Goal: Task Accomplishment & Management: Complete application form

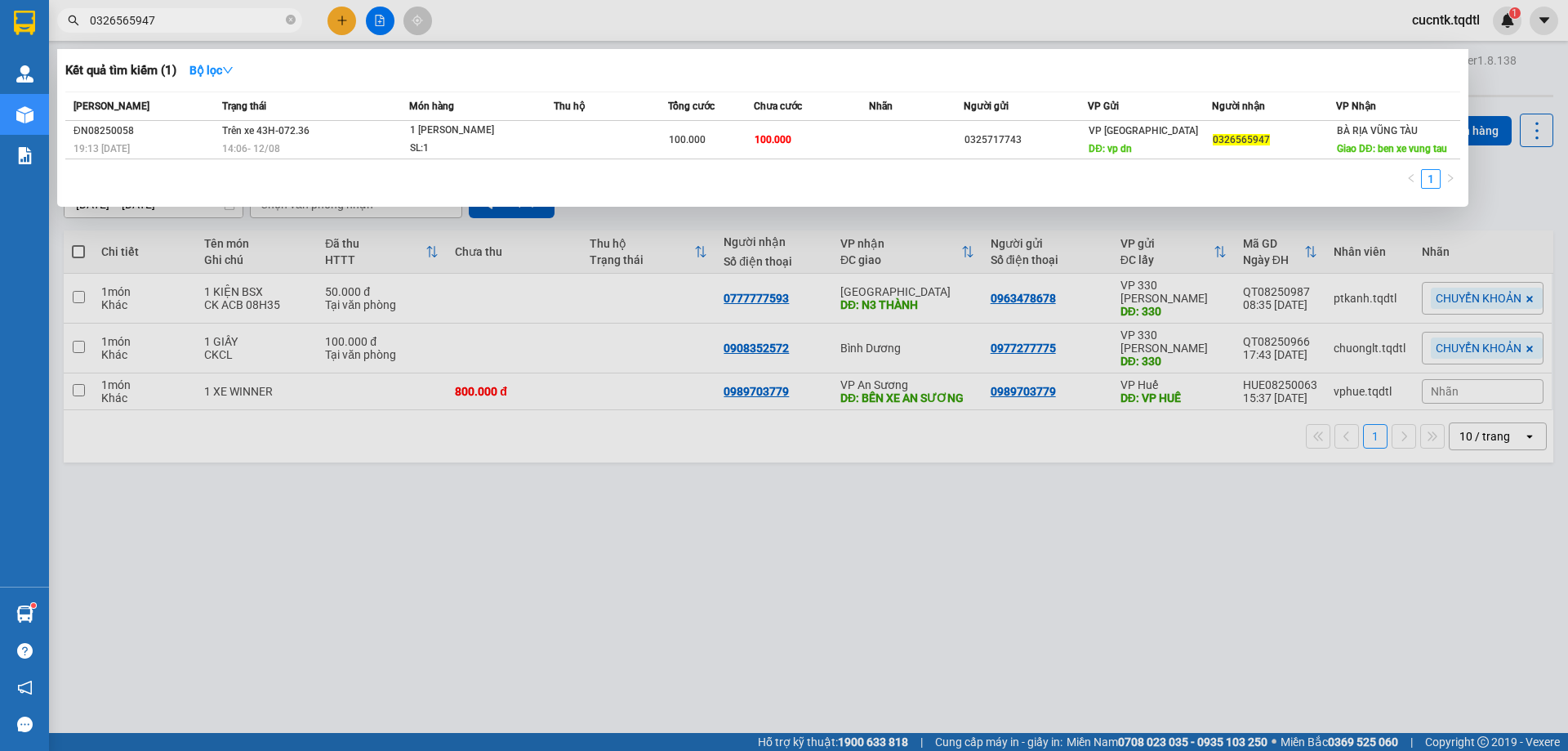
click at [865, 24] on div at bounding box center [784, 376] width 1568 height 751
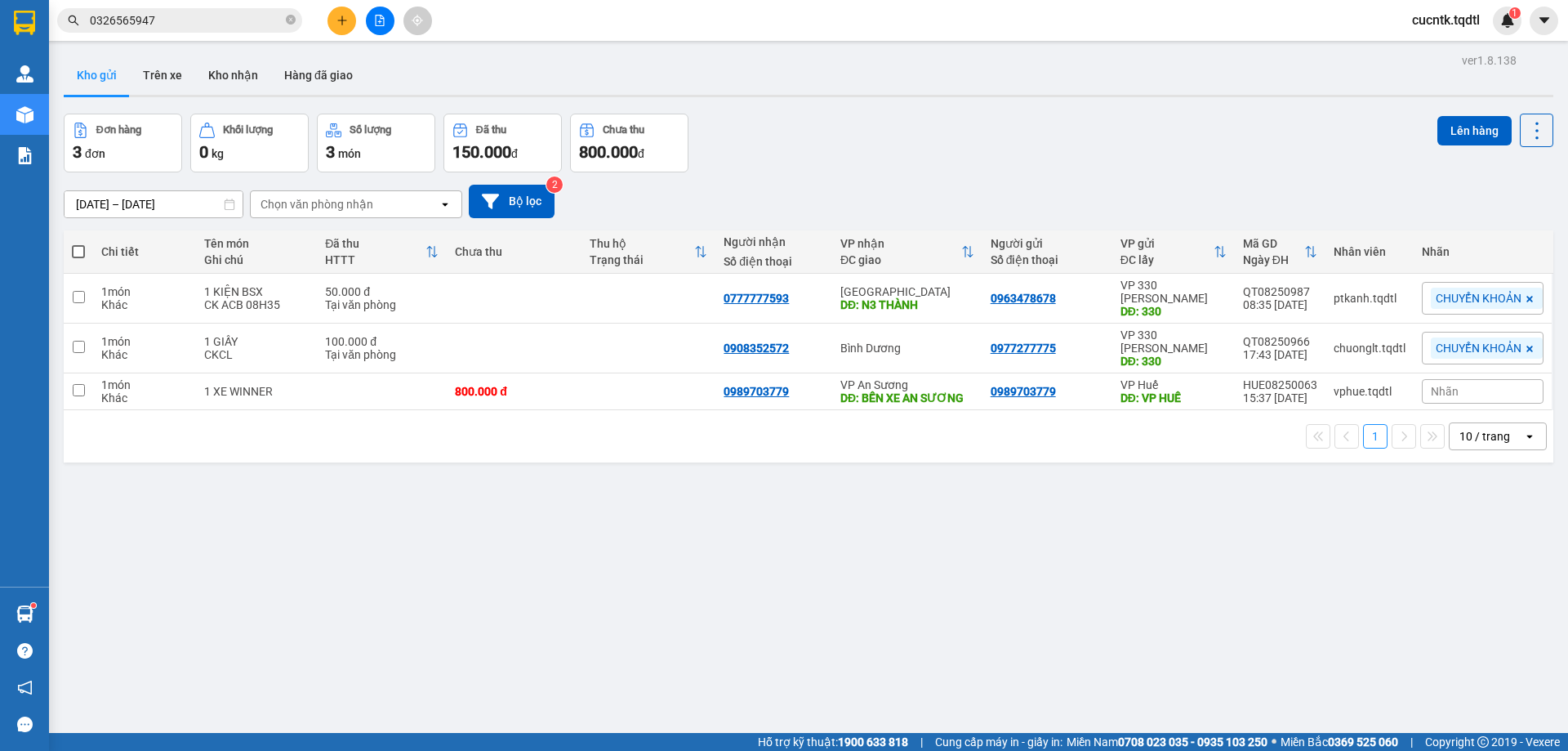
click at [336, 17] on icon "plus" at bounding box center [342, 20] width 12 height 12
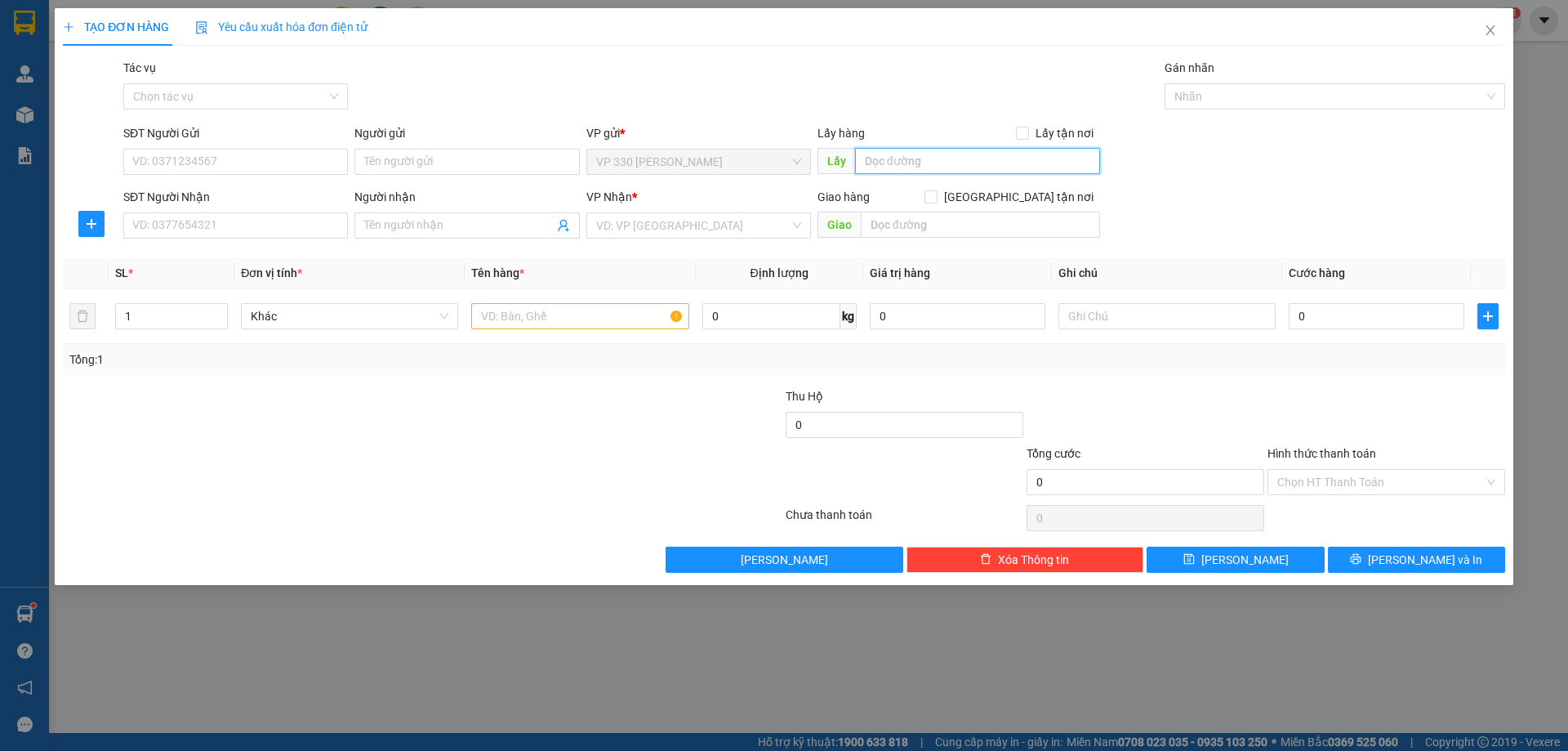
click at [935, 164] on input "text" at bounding box center [978, 160] width 245 height 26
type input "v"
type input "VP [PERSON_NAME]"
click at [233, 230] on input "SĐT Người Nhận" at bounding box center [235, 225] width 225 height 26
type input "0976946141"
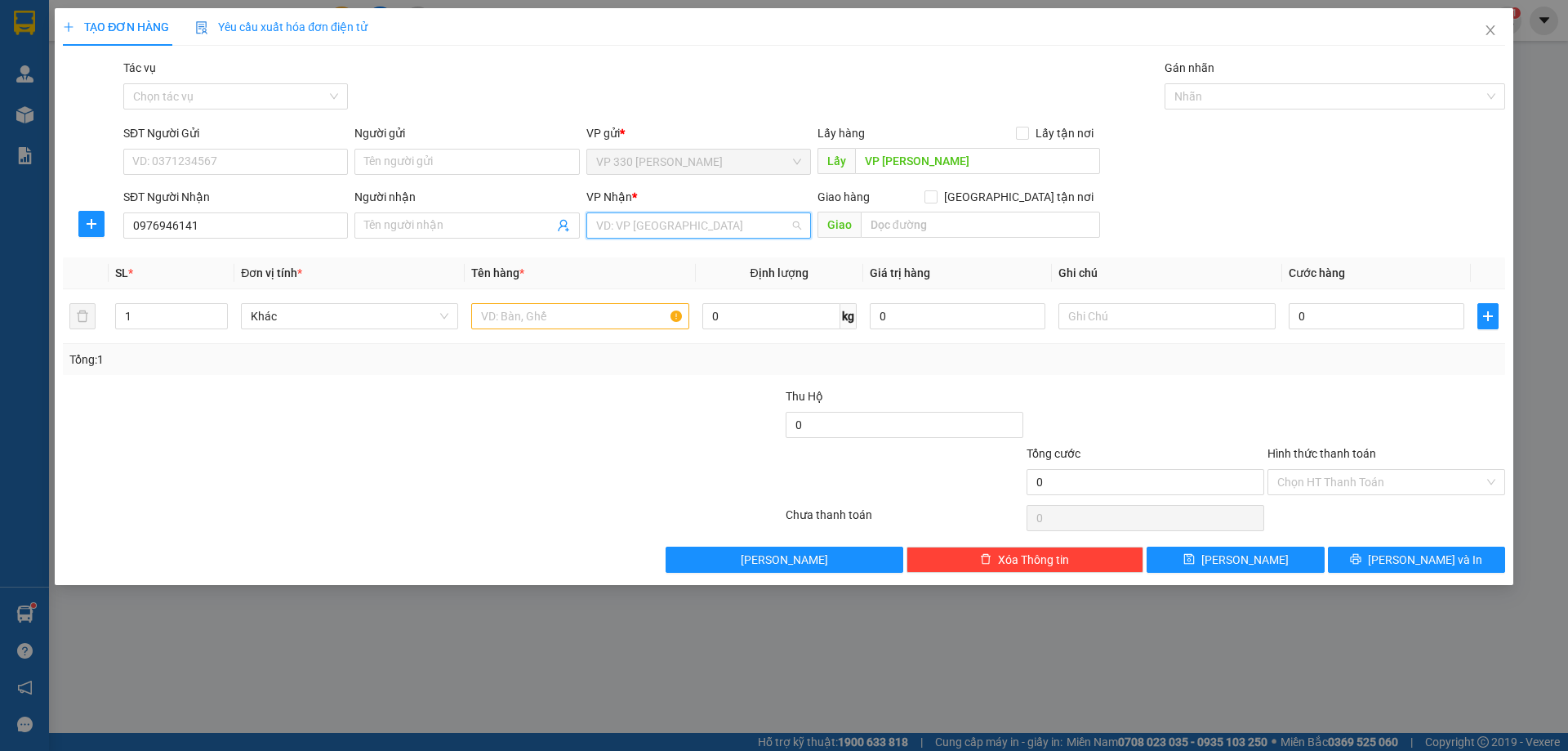
click at [674, 227] on input "search" at bounding box center [692, 225] width 193 height 25
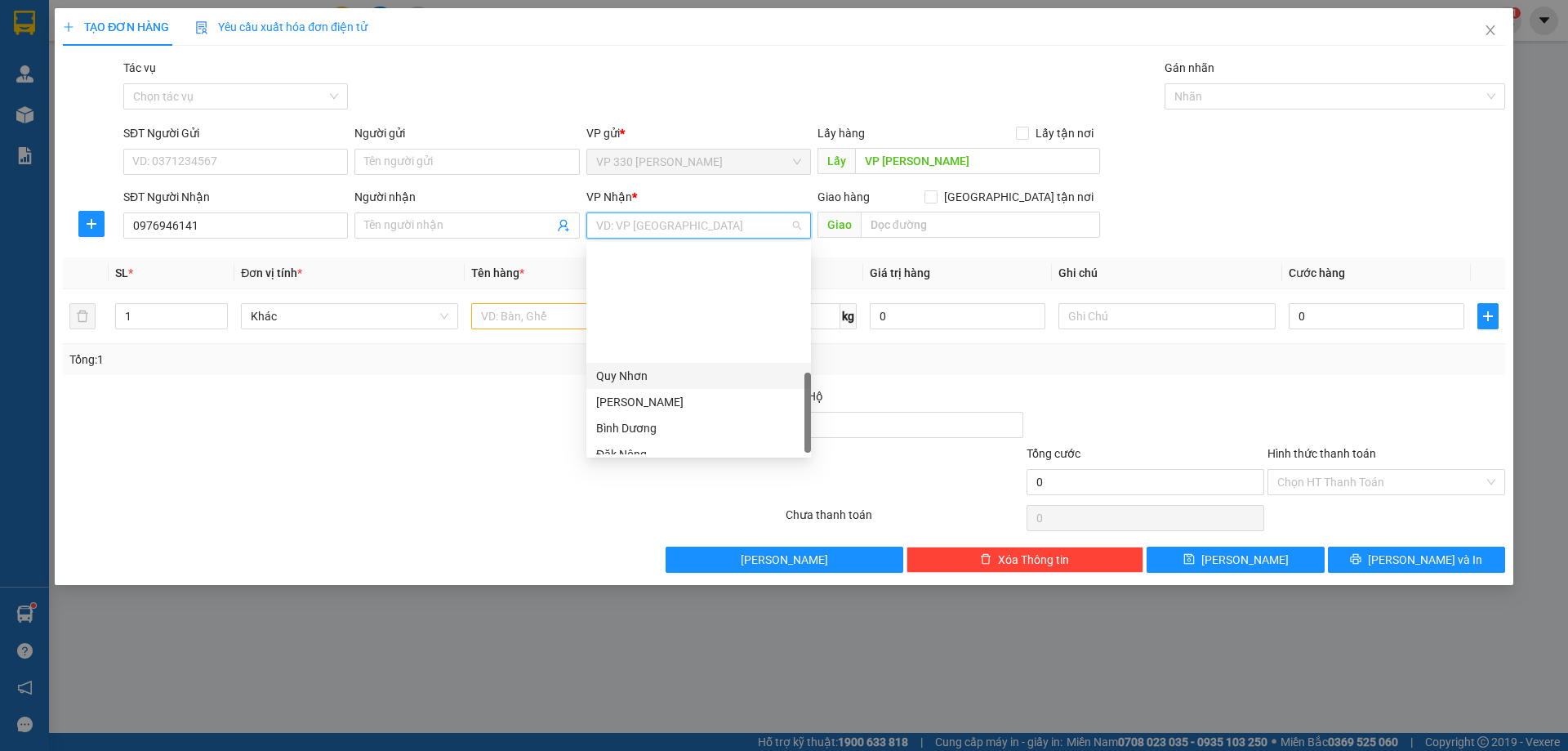
scroll to position [470, 0]
click at [652, 287] on div "Bình Dương" at bounding box center [698, 284] width 205 height 18
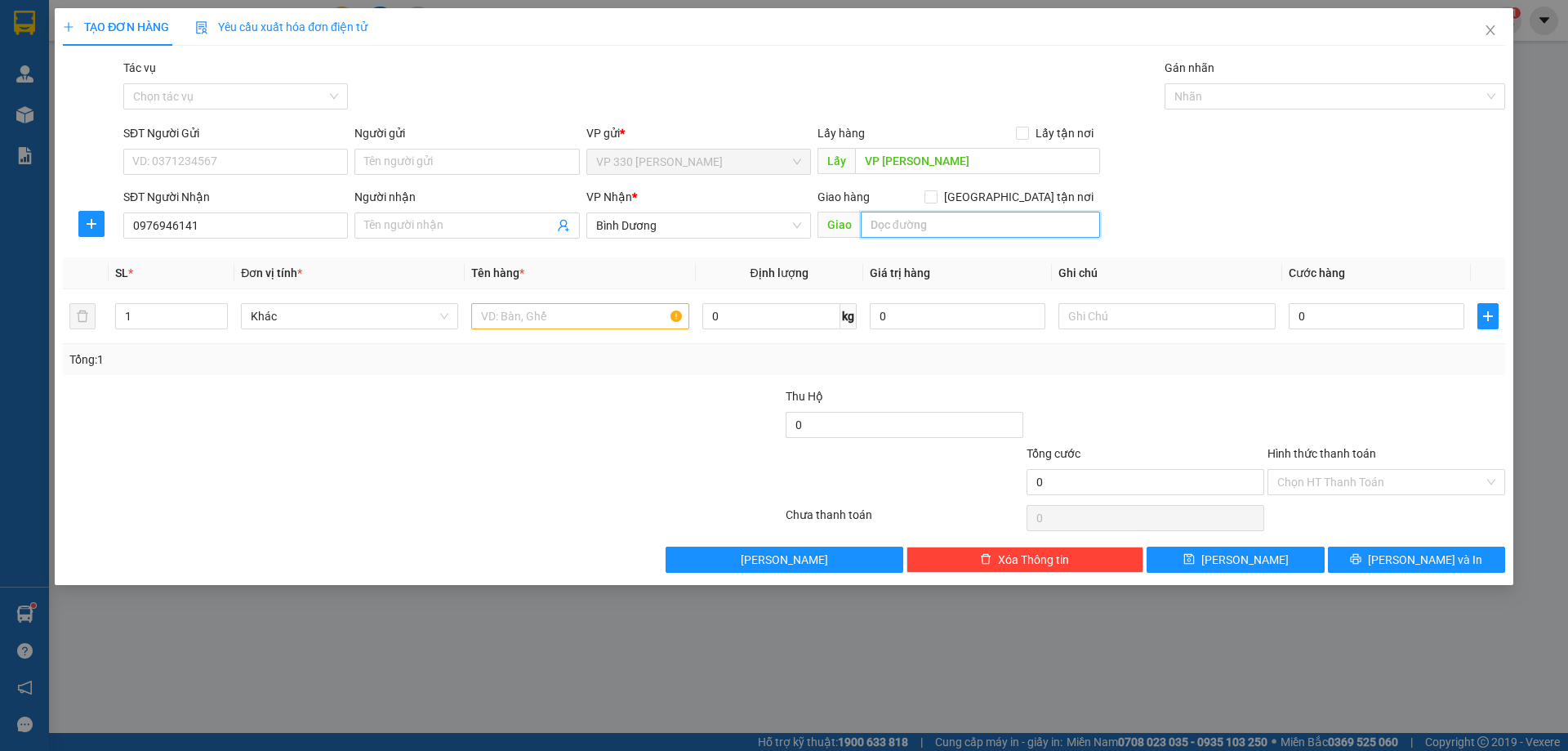
click at [948, 231] on input "text" at bounding box center [980, 224] width 240 height 26
type input "N4 HÒA LỢI"
click at [611, 320] on input "text" at bounding box center [579, 316] width 217 height 26
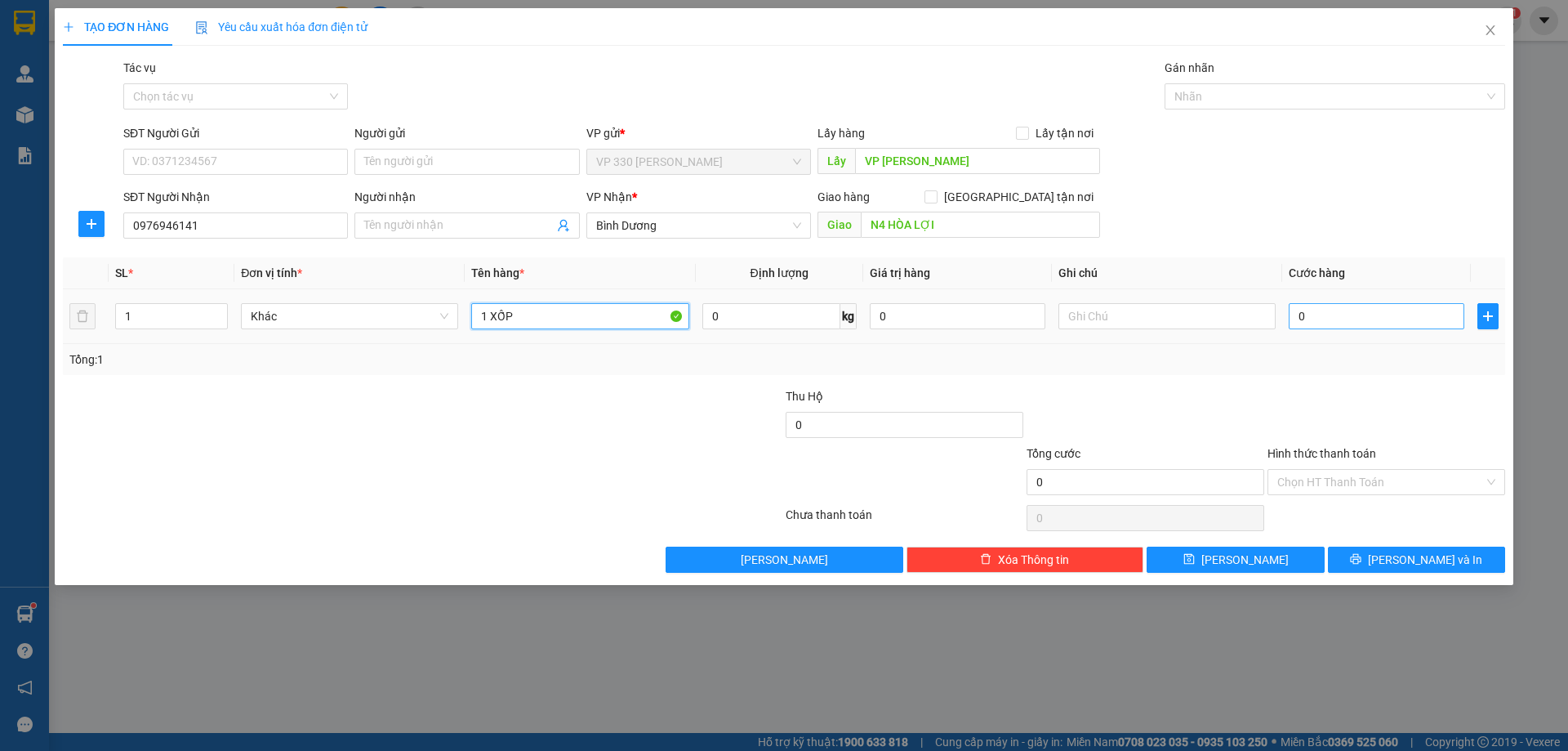
type input "1 XỐP"
click at [1324, 320] on input "0" at bounding box center [1377, 316] width 176 height 26
type input "1"
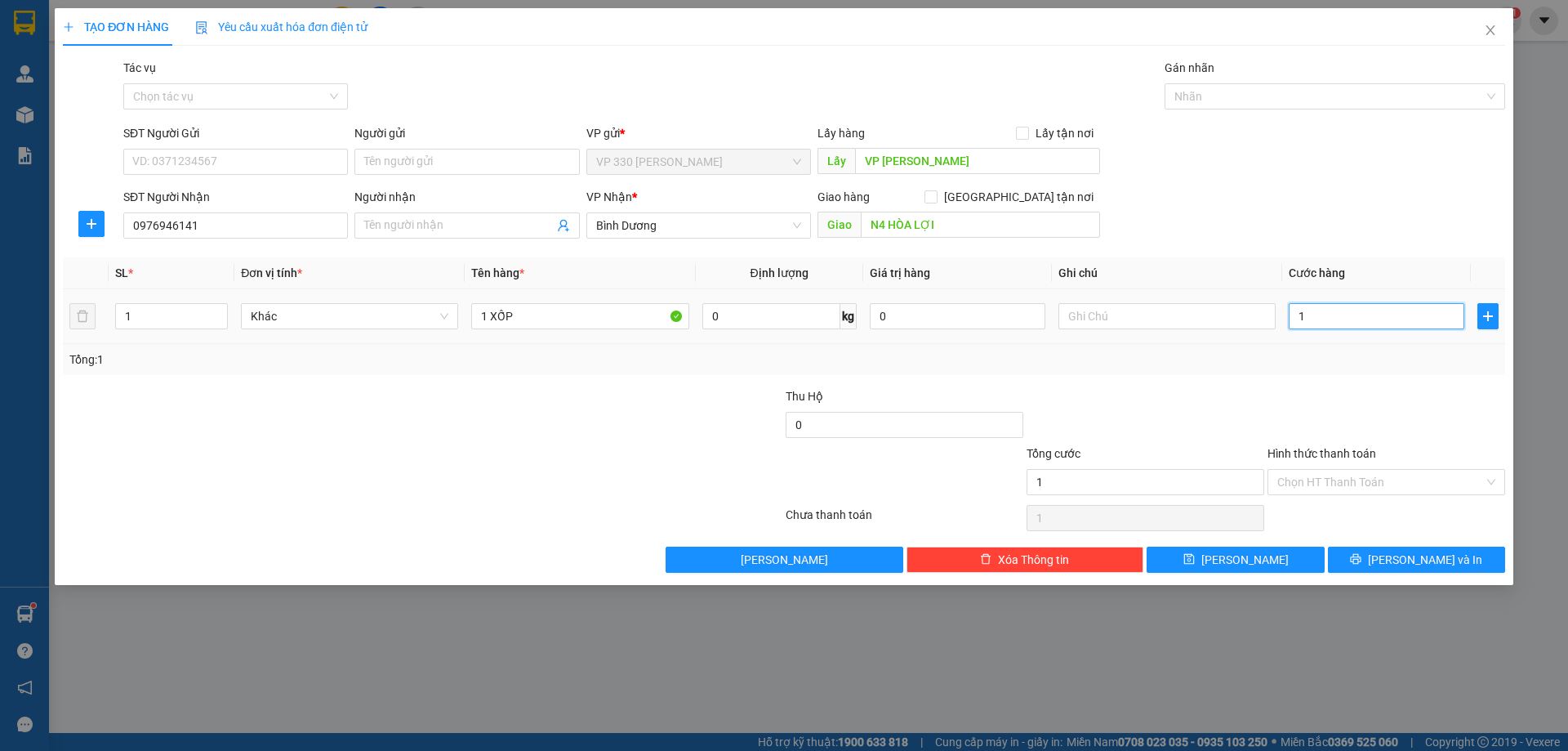
type input "10"
type input "100"
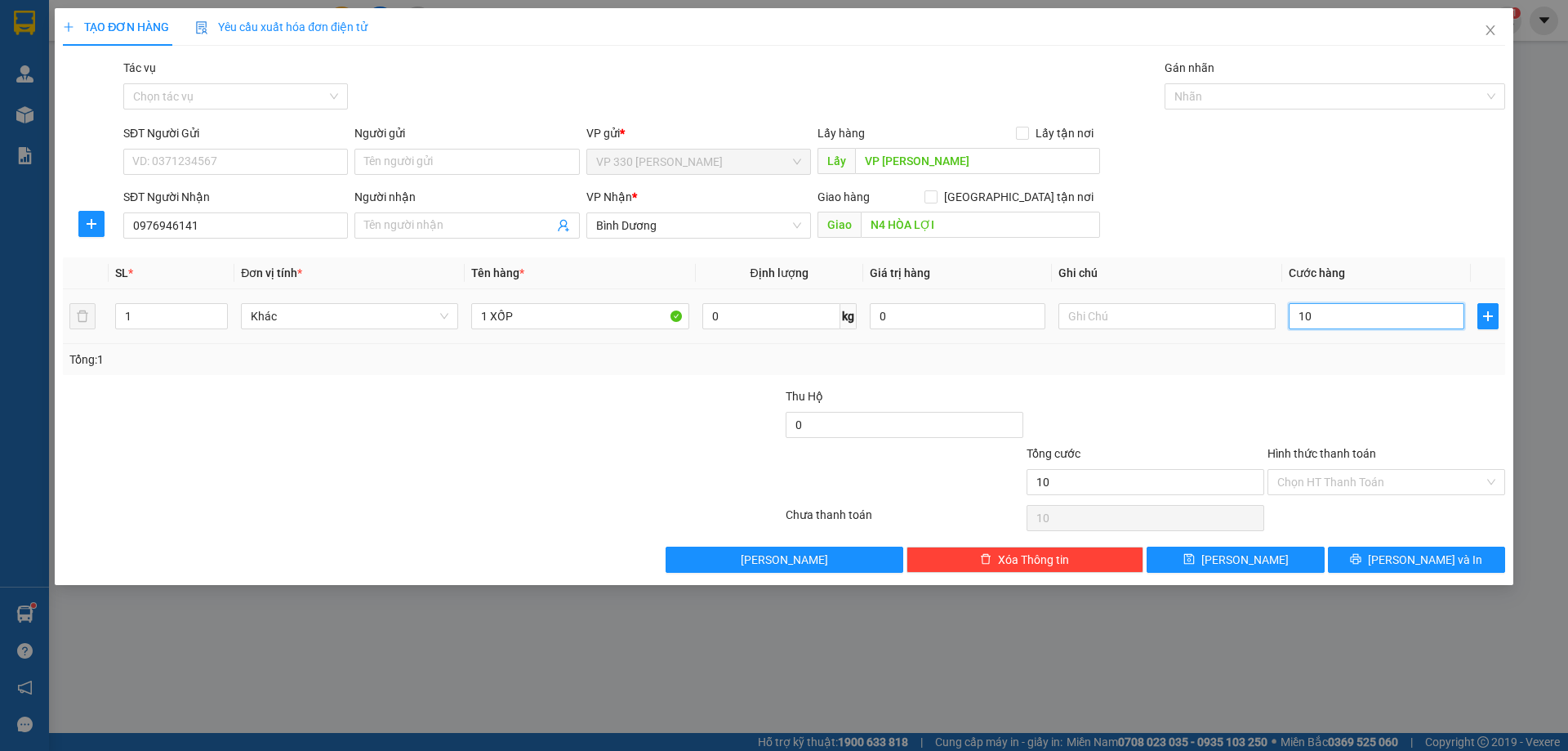
type input "100"
type input "1.000"
type input "10.000"
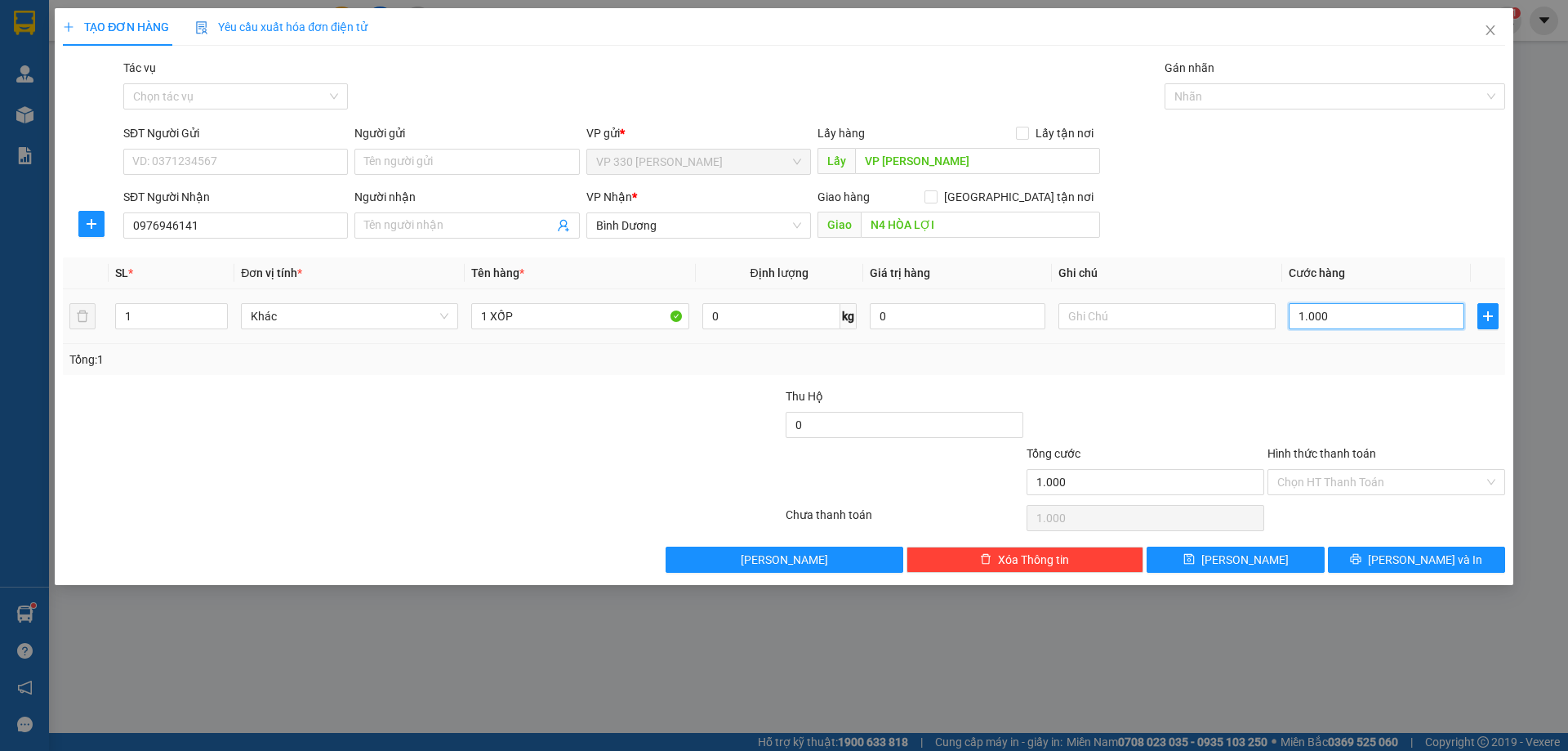
type input "10.000"
type input "100.000"
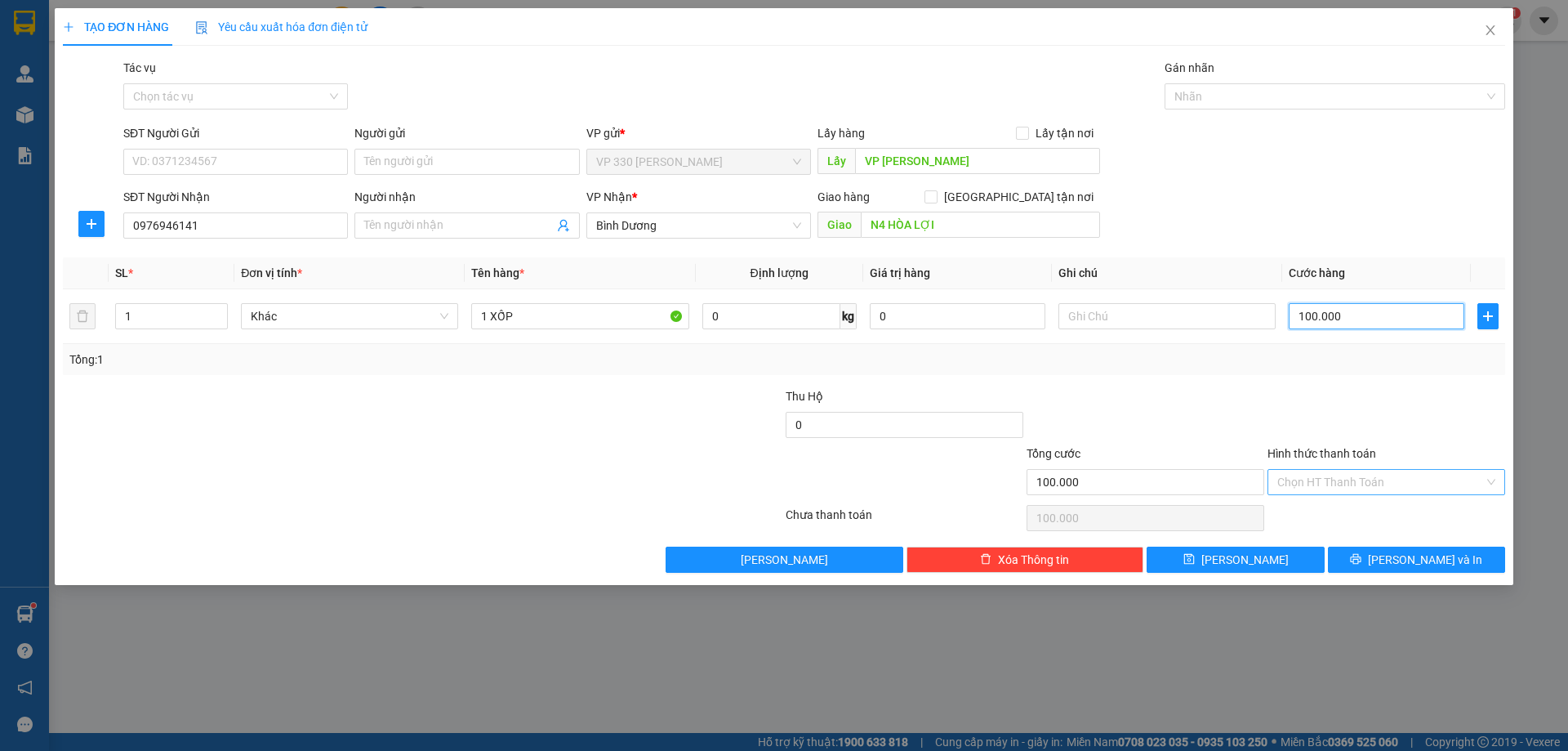
type input "100.000"
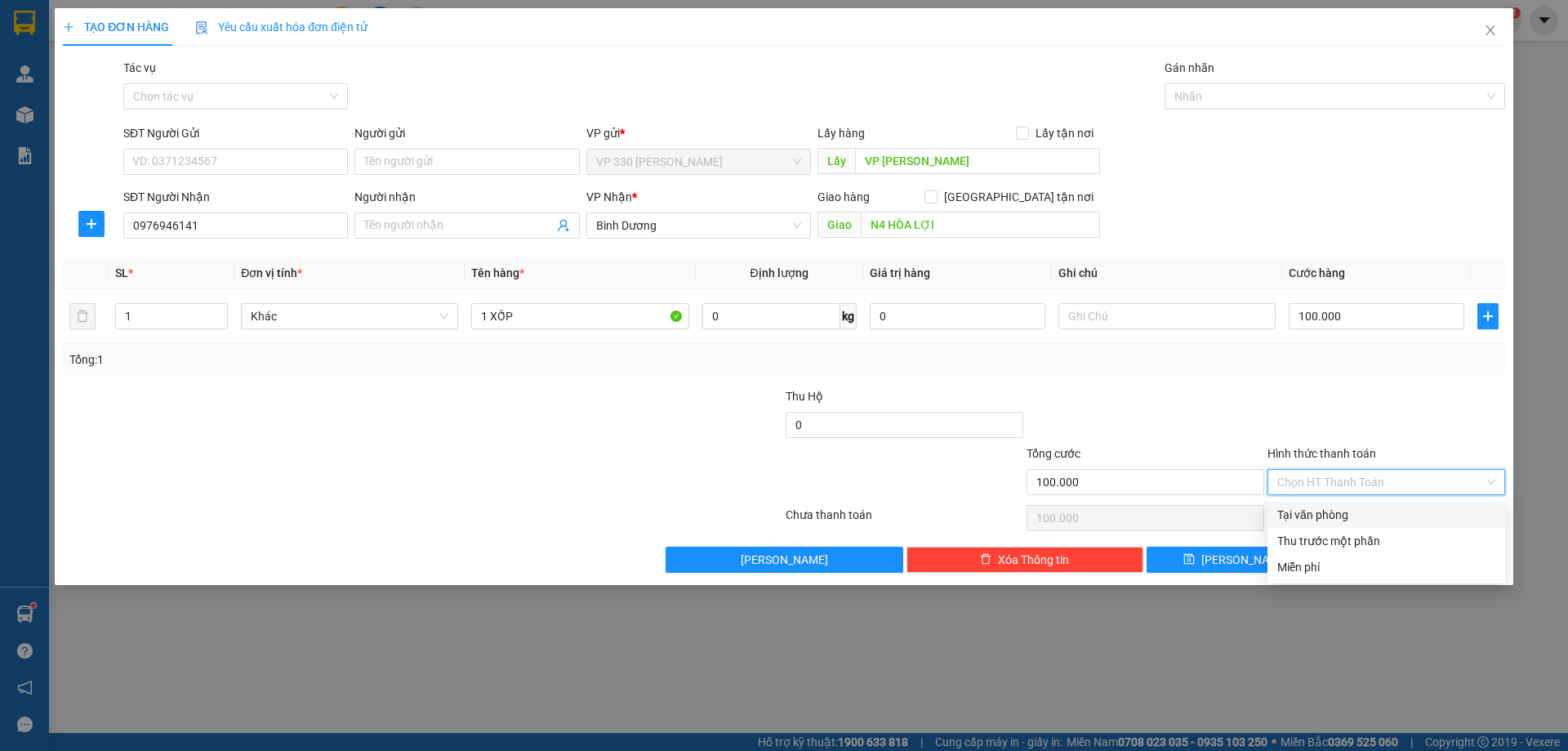
click at [1405, 479] on input "Hình thức thanh toán" at bounding box center [1380, 481] width 207 height 25
click at [1361, 514] on div "Tại văn phòng" at bounding box center [1386, 515] width 218 height 18
type input "0"
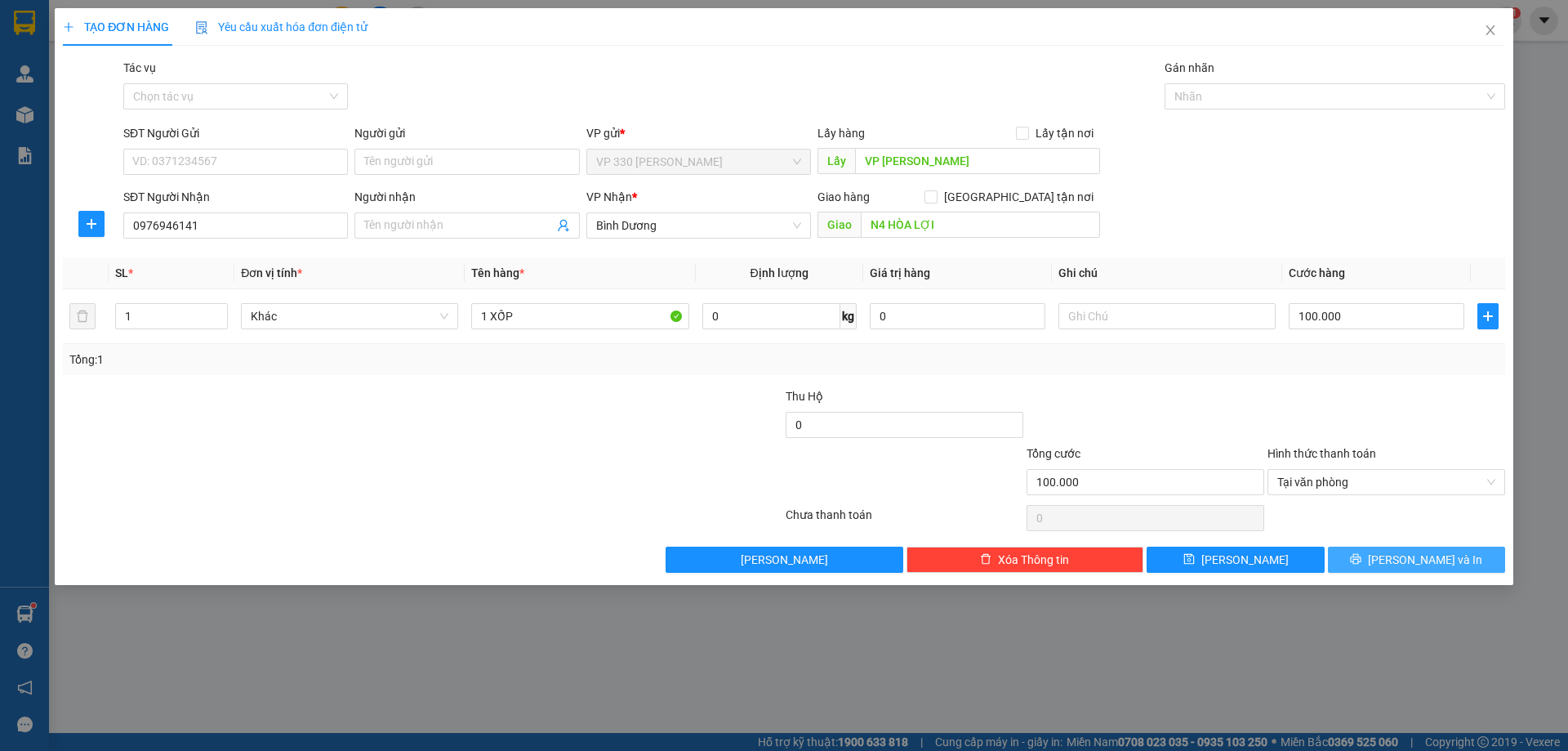
click at [1425, 551] on span "[PERSON_NAME] và In" at bounding box center [1426, 560] width 115 height 18
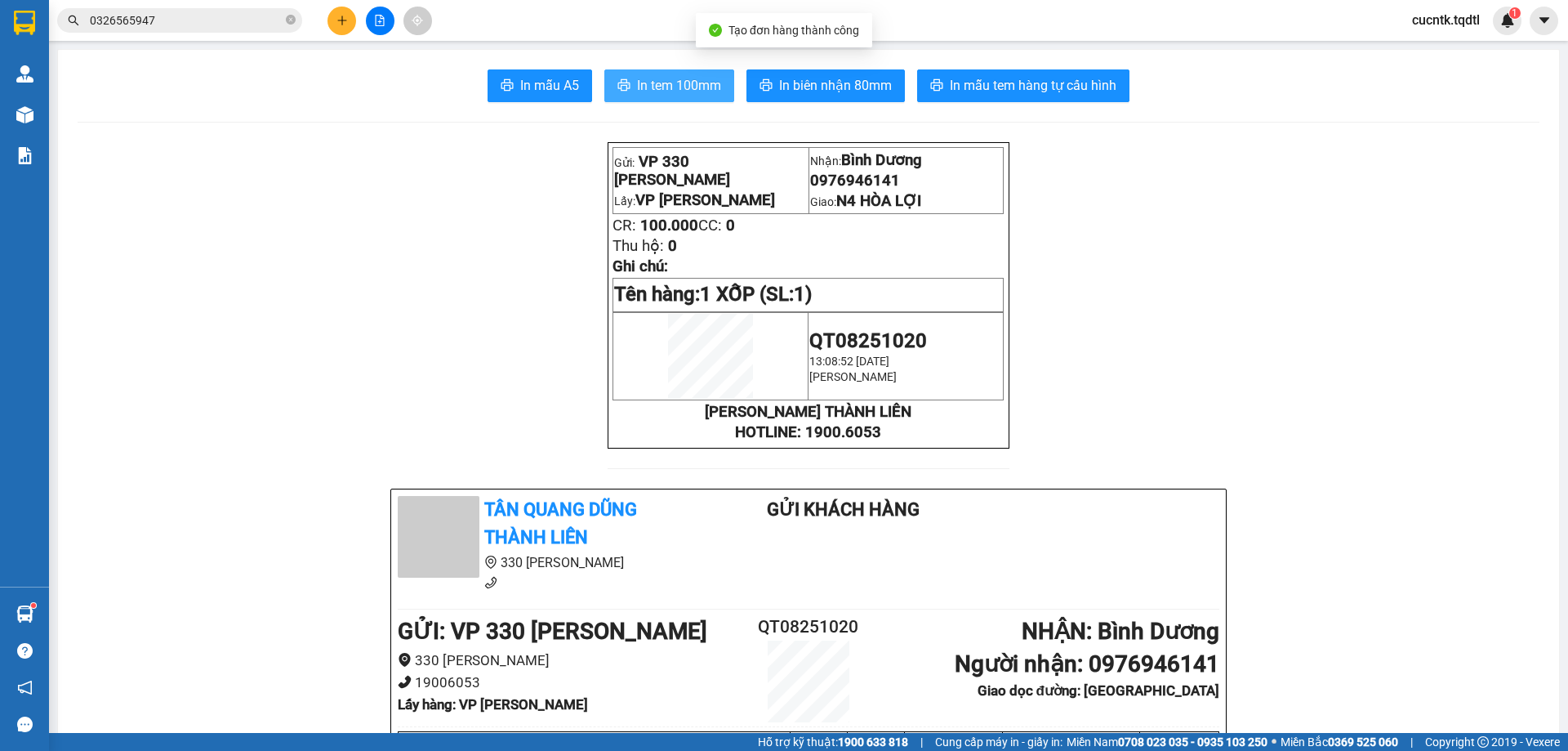
click at [676, 83] on span "In tem 100mm" at bounding box center [679, 85] width 84 height 20
